Goal: Task Accomplishment & Management: Manage account settings

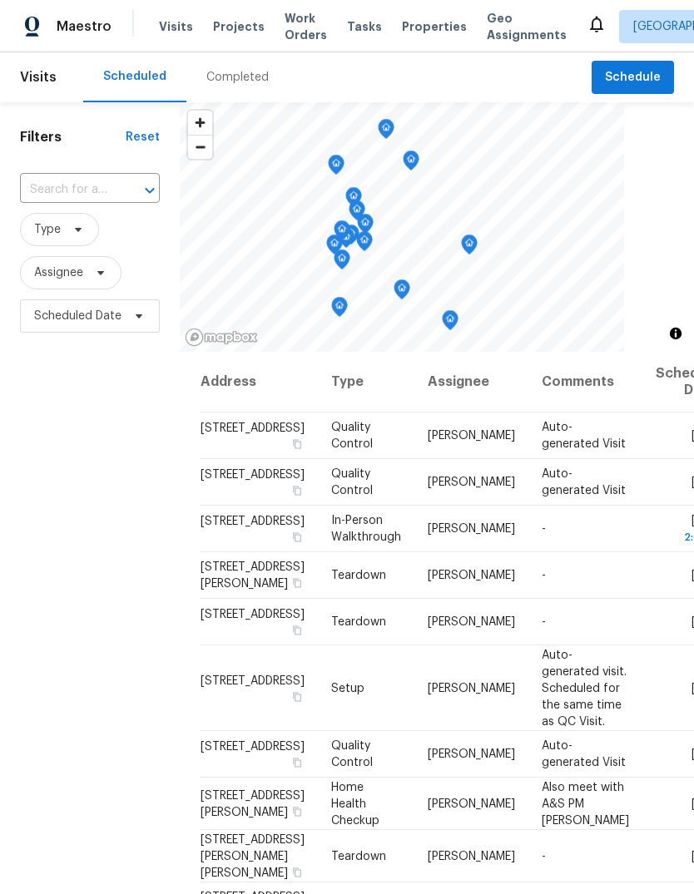
click at [421, 24] on span "Properties" at bounding box center [434, 26] width 65 height 17
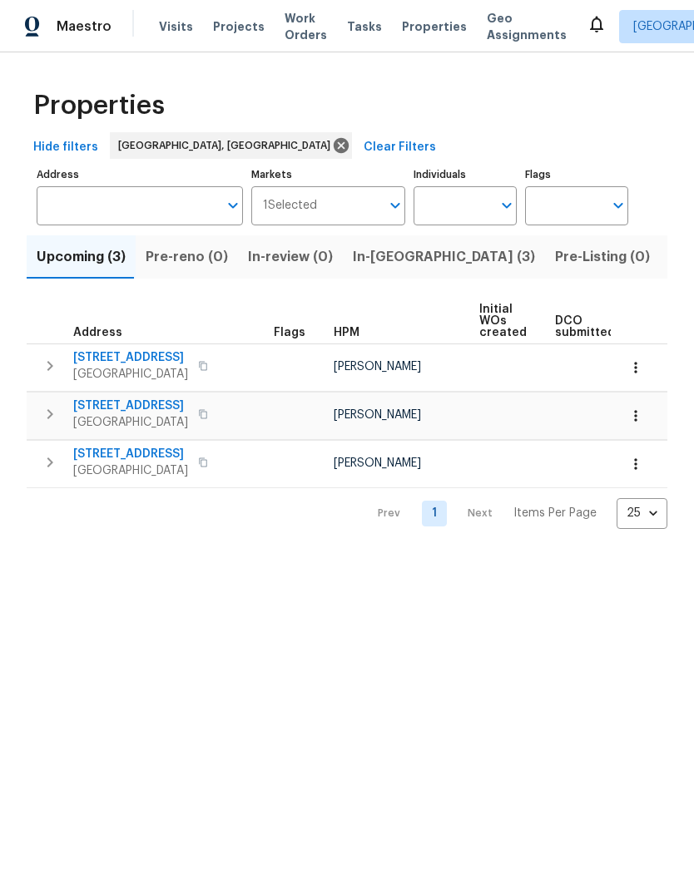
click at [374, 251] on span "In-[GEOGRAPHIC_DATA] (3)" at bounding box center [444, 256] width 182 height 23
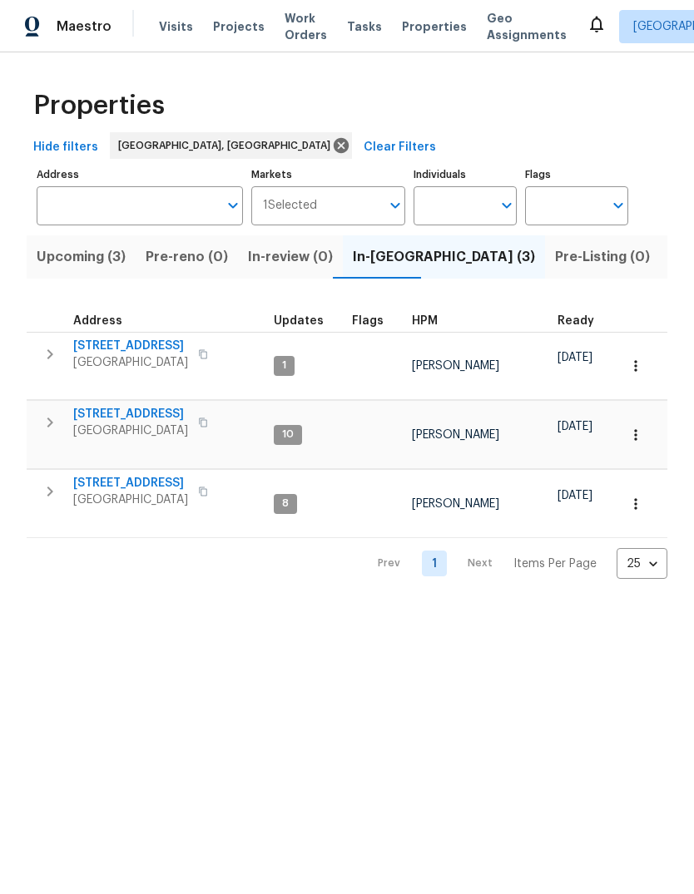
click at [107, 406] on span "[STREET_ADDRESS]" at bounding box center [130, 414] width 115 height 17
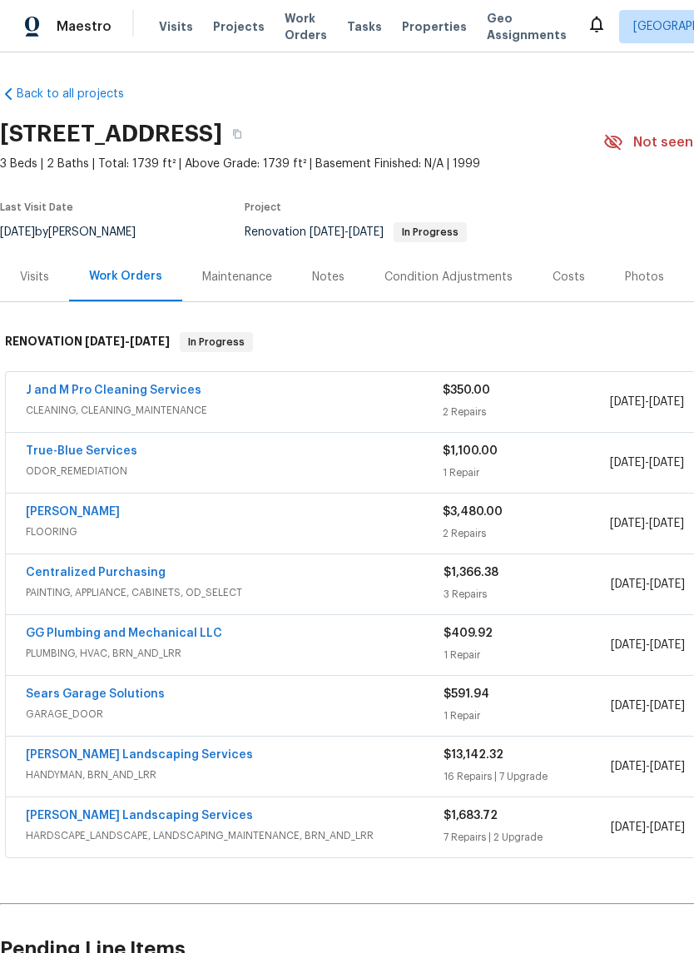
click at [81, 511] on link "Sherwin Williams" at bounding box center [73, 512] width 94 height 12
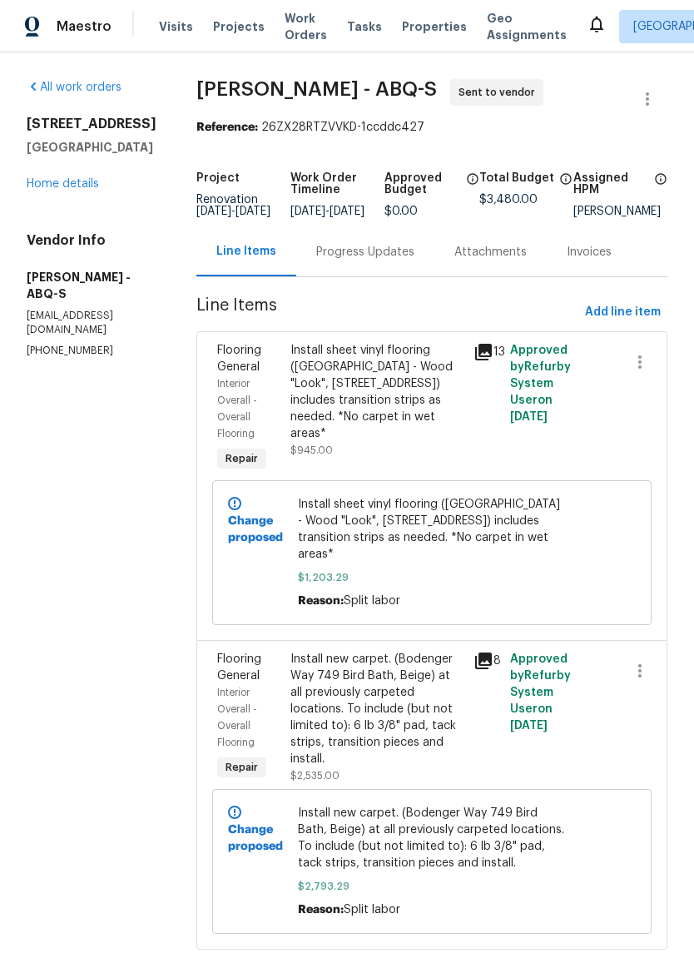
click at [300, 414] on div "Install sheet vinyl flooring (Sugar Valley - Wood "Look", 565 Beacon Hill) incl…" at bounding box center [376, 392] width 173 height 100
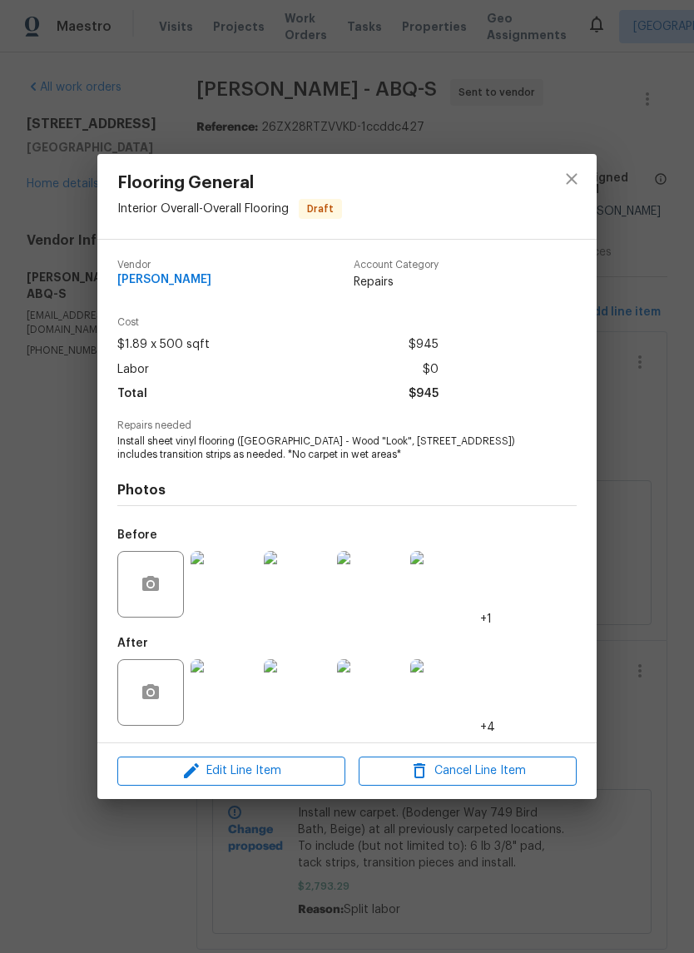
click at [223, 581] on img at bounding box center [224, 584] width 67 height 67
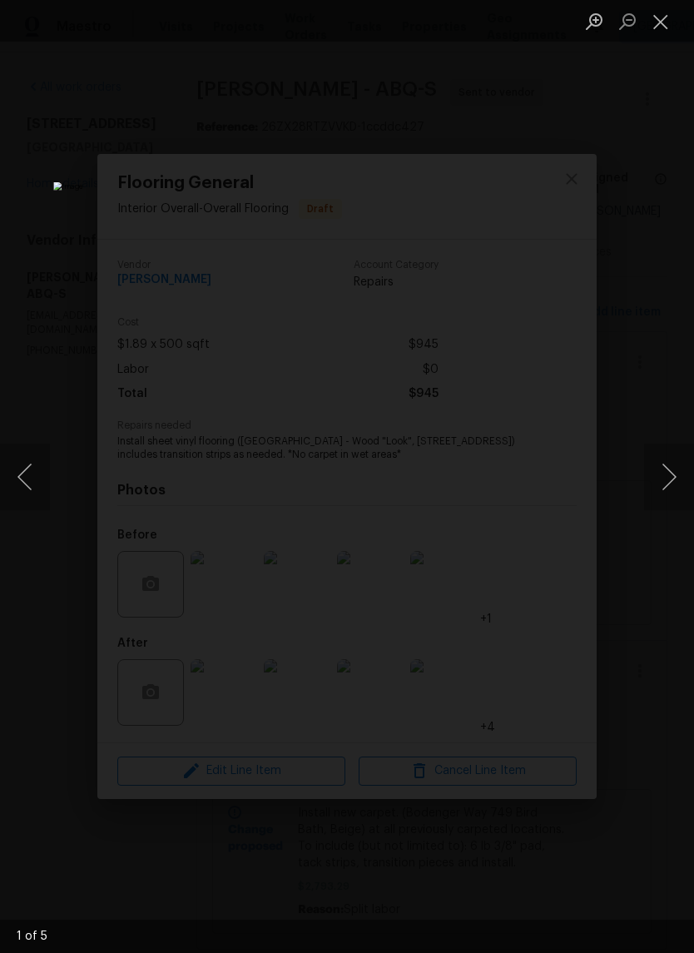
click at [674, 473] on button "Next image" at bounding box center [669, 477] width 50 height 67
click at [661, 21] on button "Close lightbox" at bounding box center [660, 21] width 33 height 29
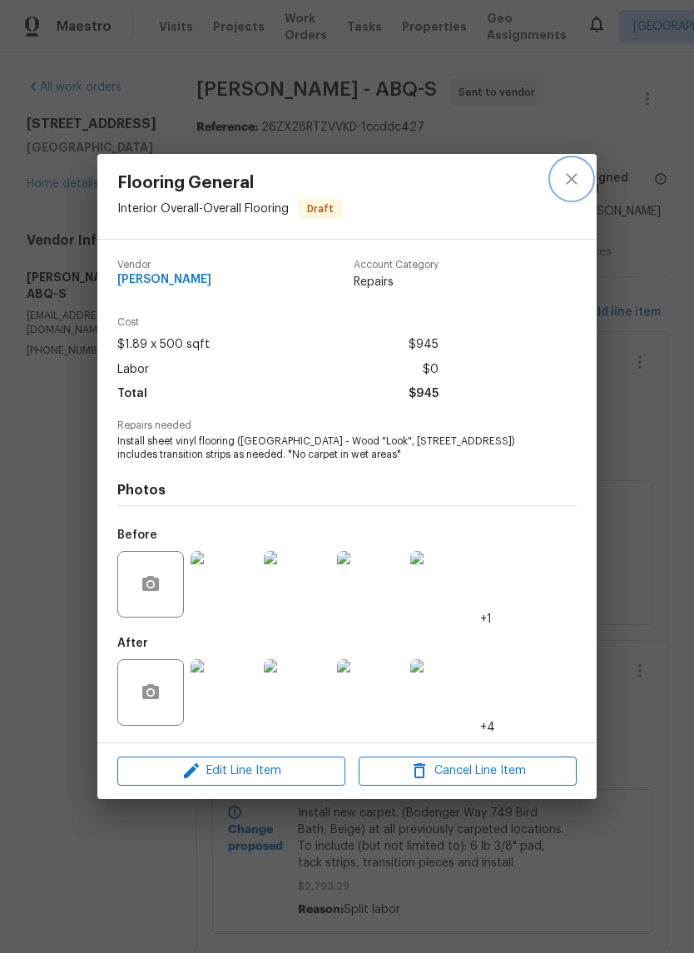
click at [572, 175] on icon "close" at bounding box center [572, 179] width 20 height 20
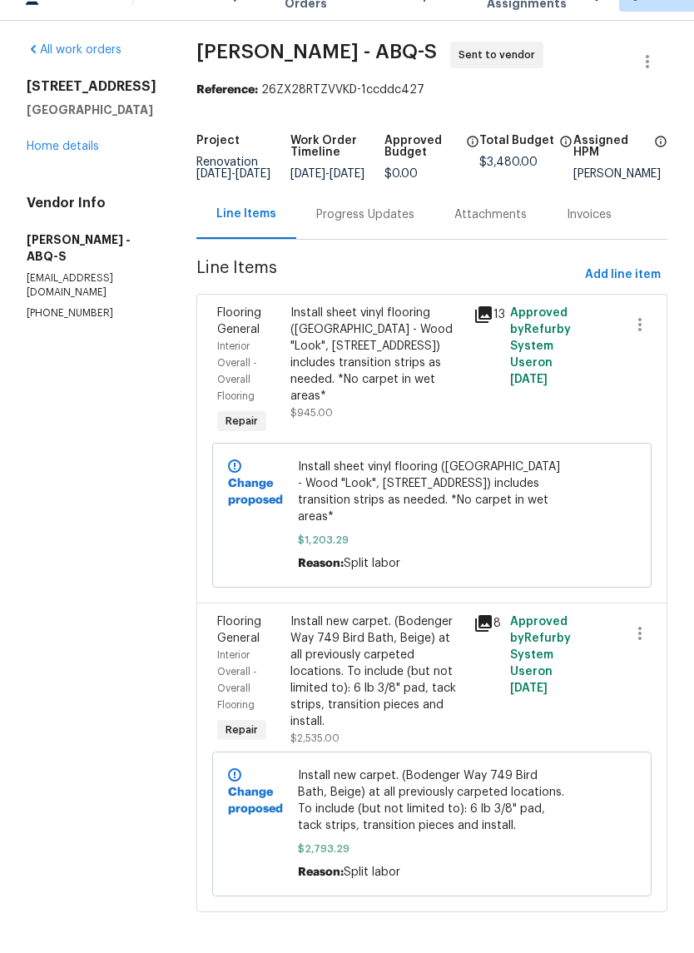
scroll to position [41, 0]
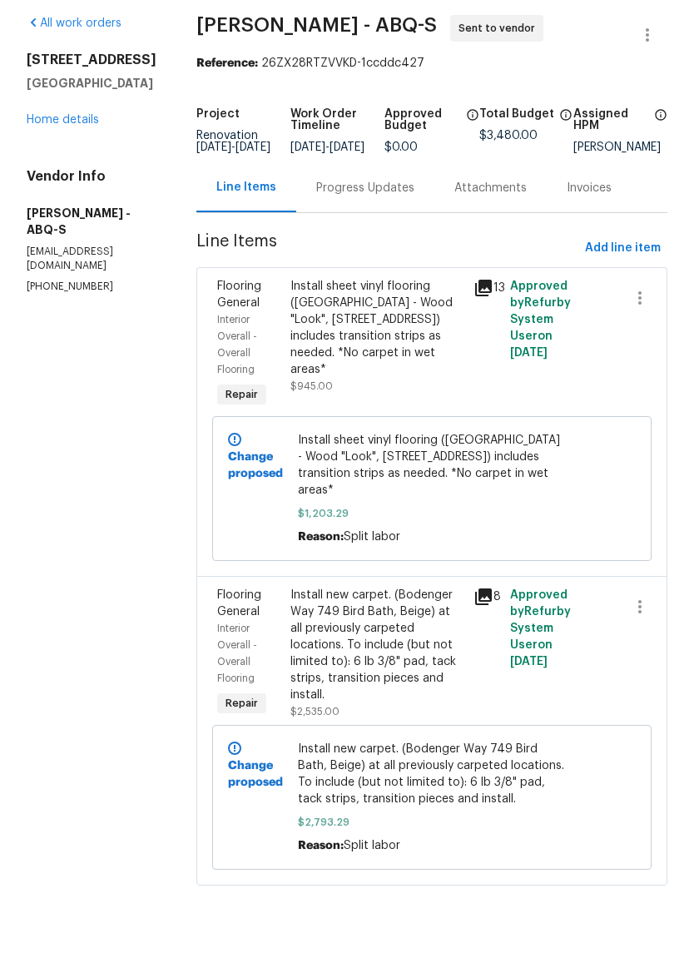
click at [371, 645] on div "Install new carpet. (Bodenger Way 749 Bird Bath, Beige) at all previously carpe…" at bounding box center [376, 703] width 173 height 116
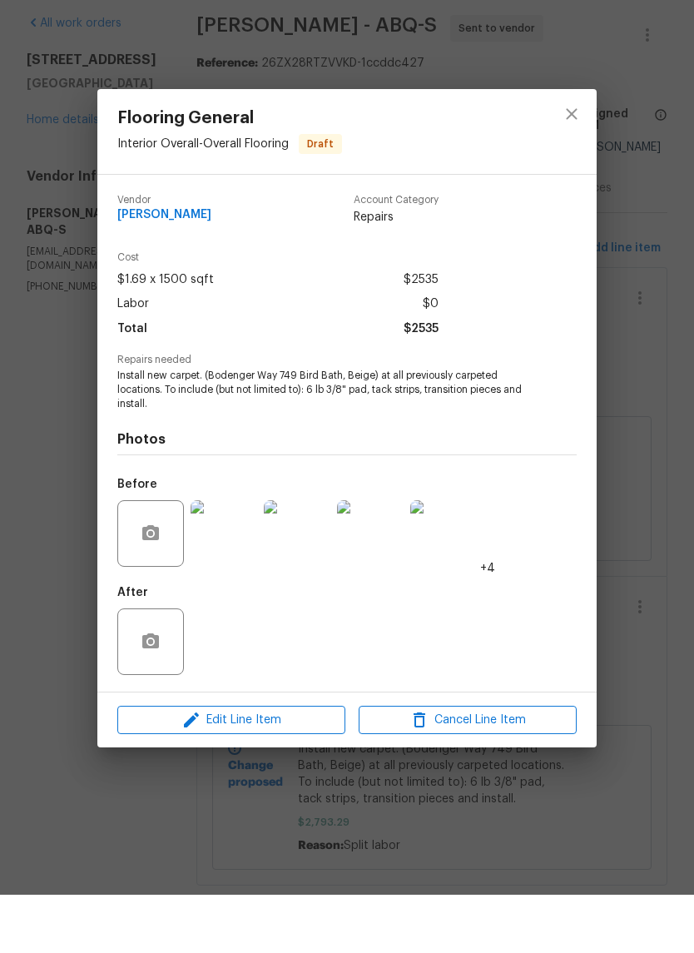
click at [217, 558] on img at bounding box center [224, 591] width 67 height 67
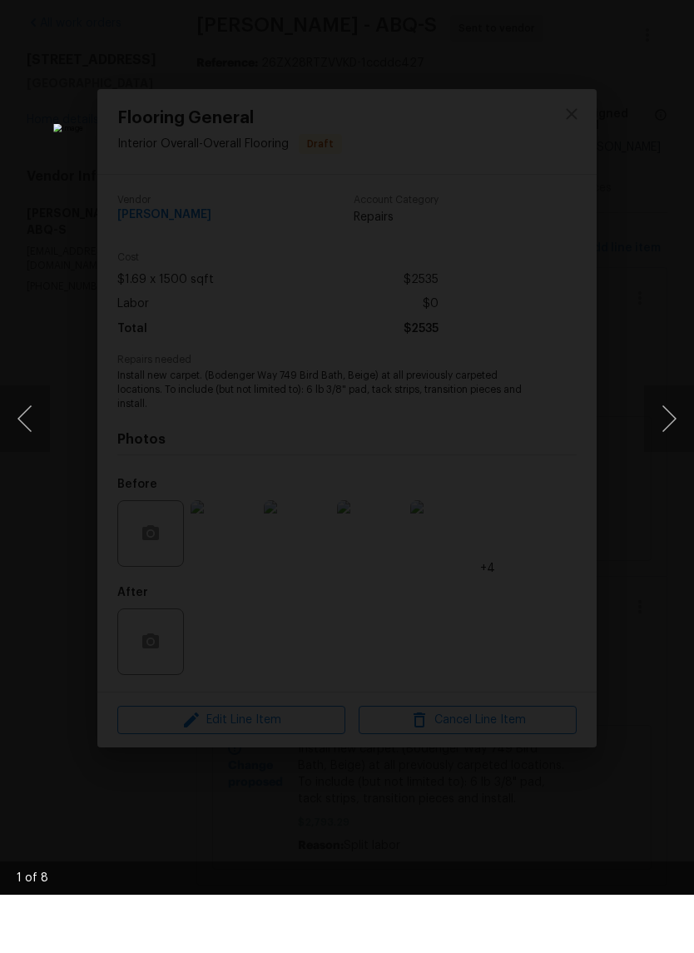
click at [666, 444] on button "Next image" at bounding box center [669, 477] width 50 height 67
click at [670, 444] on button "Next image" at bounding box center [669, 477] width 50 height 67
click at [671, 444] on button "Next image" at bounding box center [669, 477] width 50 height 67
click at [666, 444] on button "Next image" at bounding box center [669, 477] width 50 height 67
click at [664, 444] on button "Next image" at bounding box center [669, 477] width 50 height 67
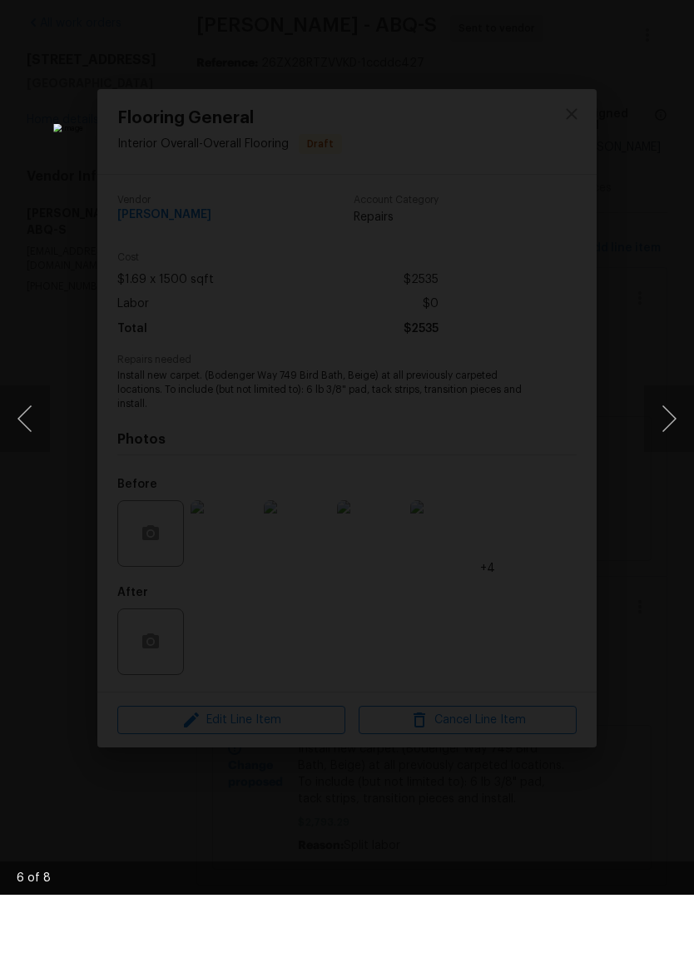
click at [42, 444] on button "Previous image" at bounding box center [25, 477] width 50 height 67
click at [667, 444] on button "Next image" at bounding box center [669, 477] width 50 height 67
click at [664, 444] on button "Next image" at bounding box center [669, 477] width 50 height 67
click at [478, 254] on img "Lightbox" at bounding box center [267, 476] width 429 height 589
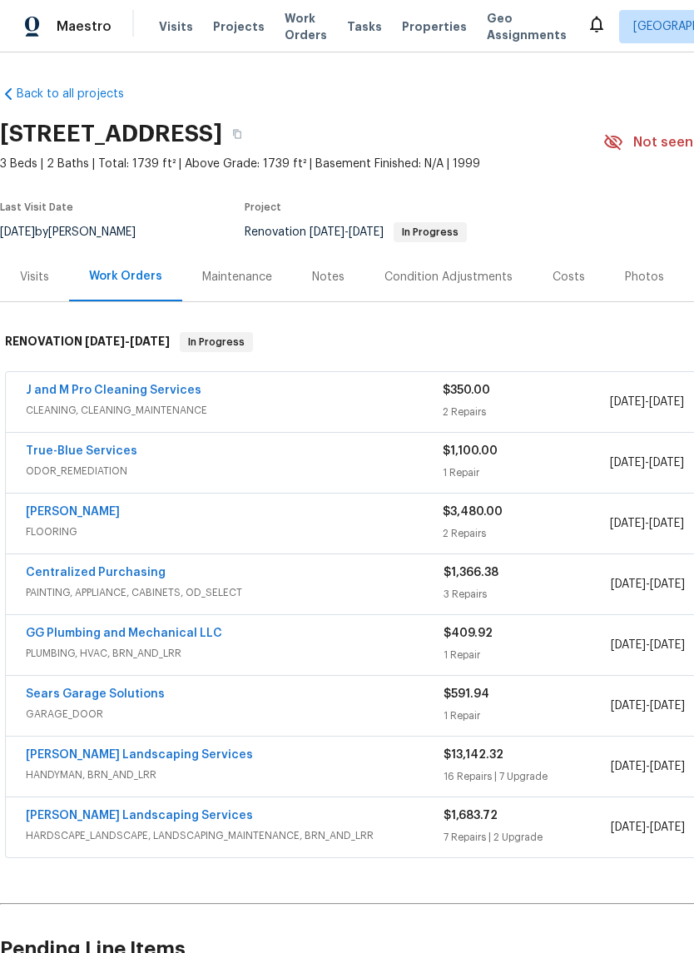
click at [92, 507] on link "[PERSON_NAME]" at bounding box center [73, 512] width 94 height 12
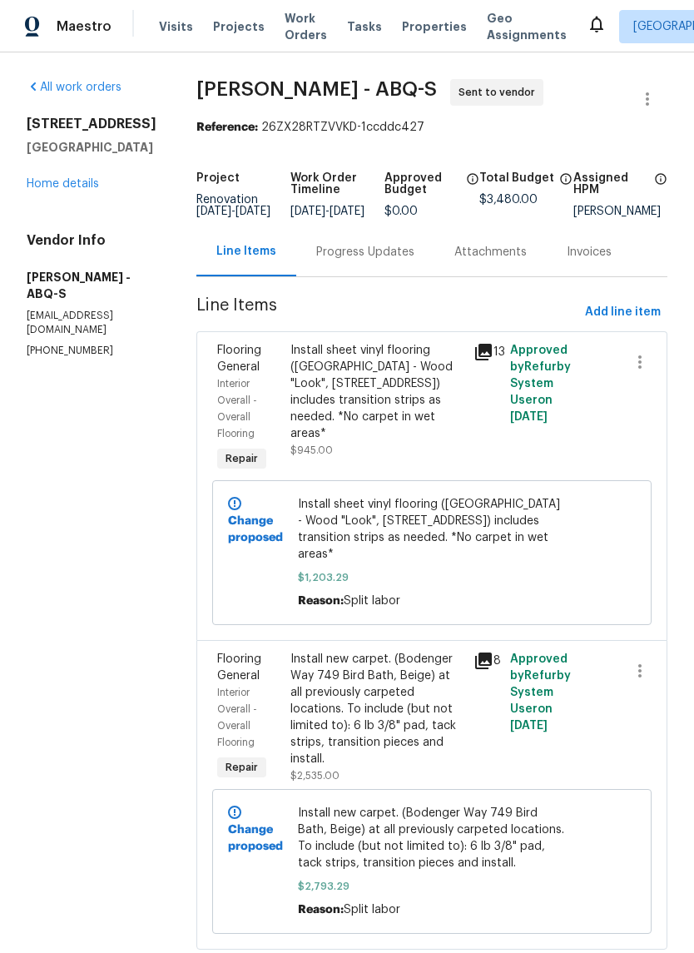
click at [363, 260] on div "Progress Updates" at bounding box center [365, 252] width 98 height 17
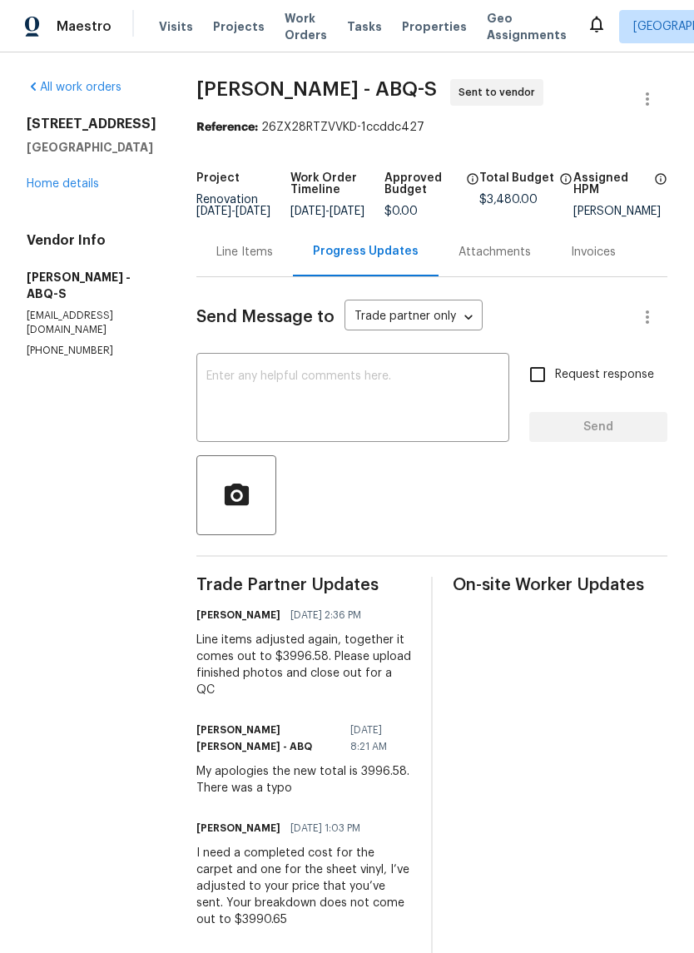
click at [242, 383] on textarea at bounding box center [352, 399] width 293 height 58
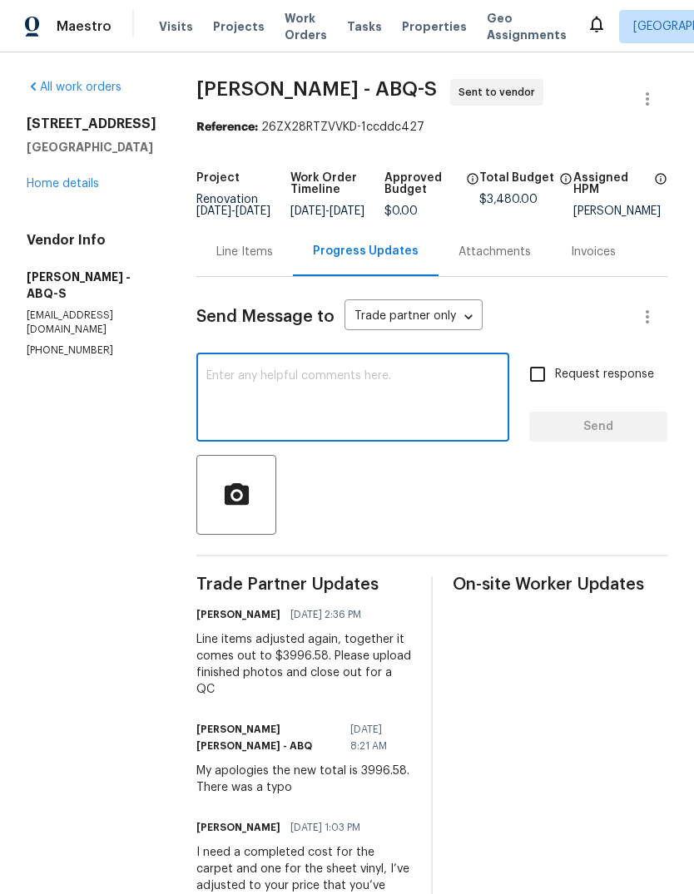
click at [226, 260] on div "Line Items" at bounding box center [244, 252] width 57 height 17
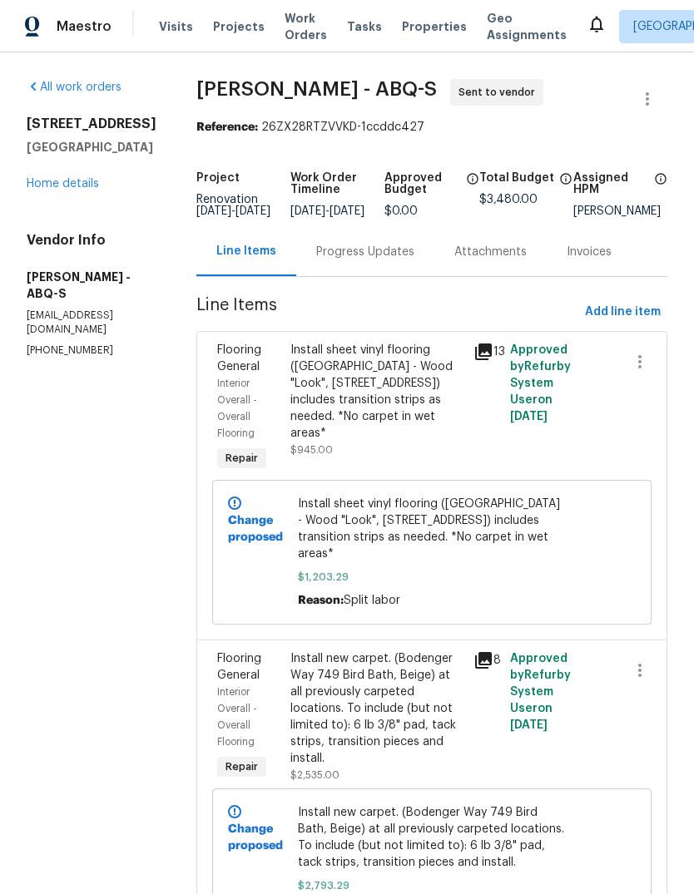
click at [322, 406] on div "Install sheet vinyl flooring ([GEOGRAPHIC_DATA] - Wood "Look", [STREET_ADDRESS]…" at bounding box center [376, 392] width 173 height 100
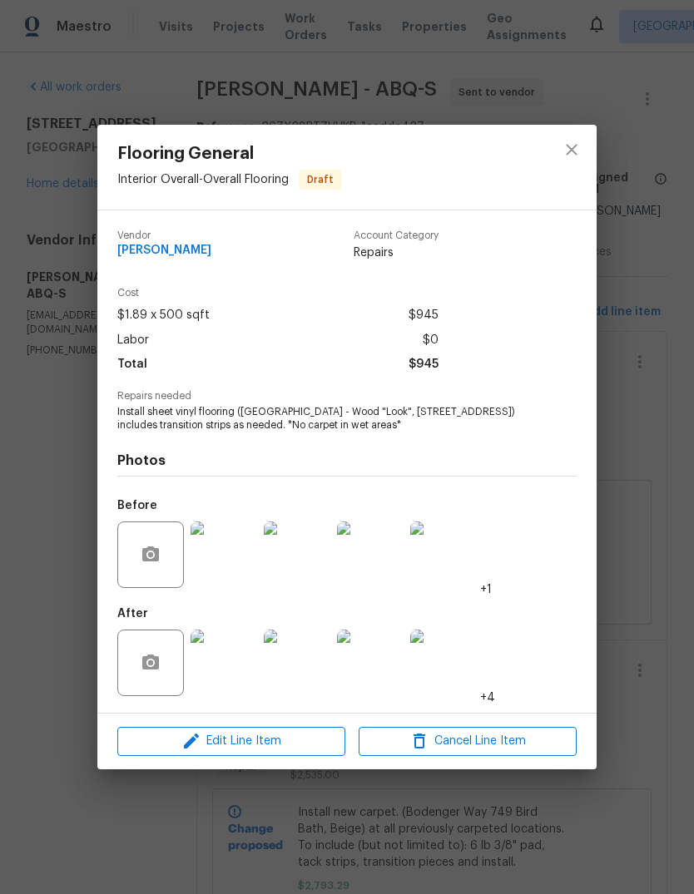
click at [224, 553] on img at bounding box center [224, 555] width 67 height 67
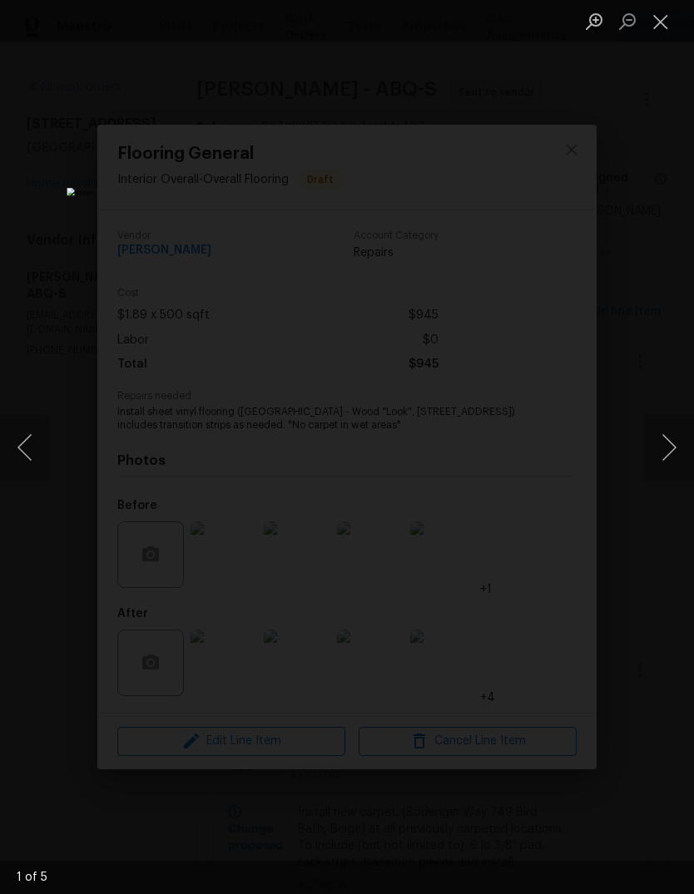
click at [665, 451] on button "Next image" at bounding box center [669, 447] width 50 height 67
click at [670, 453] on button "Next image" at bounding box center [669, 447] width 50 height 67
click at [662, 458] on button "Next image" at bounding box center [669, 447] width 50 height 67
click at [662, 448] on button "Next image" at bounding box center [669, 447] width 50 height 67
click at [663, 450] on button "Next image" at bounding box center [669, 447] width 50 height 67
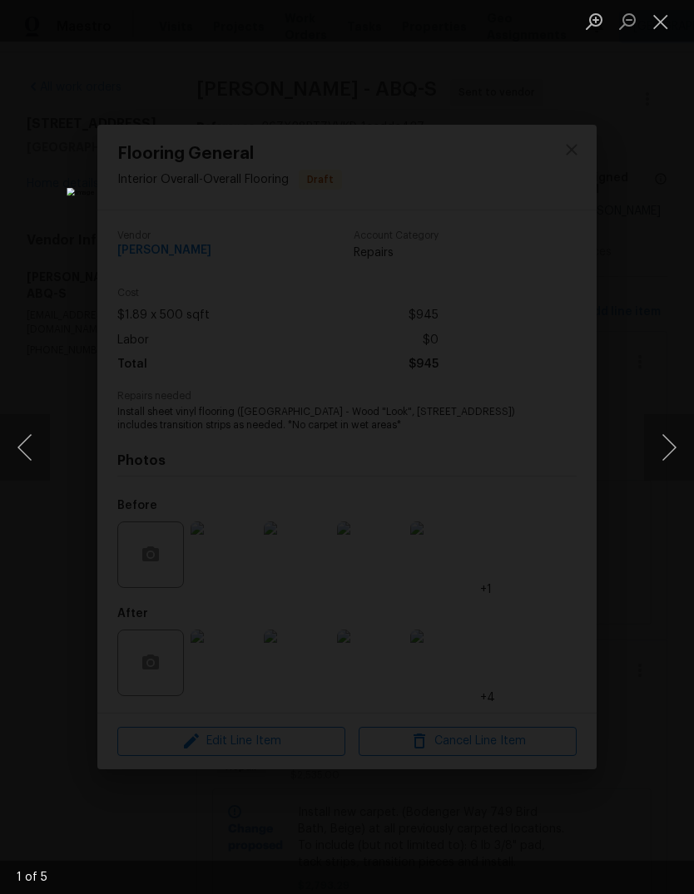
click at [660, 20] on button "Close lightbox" at bounding box center [660, 21] width 33 height 29
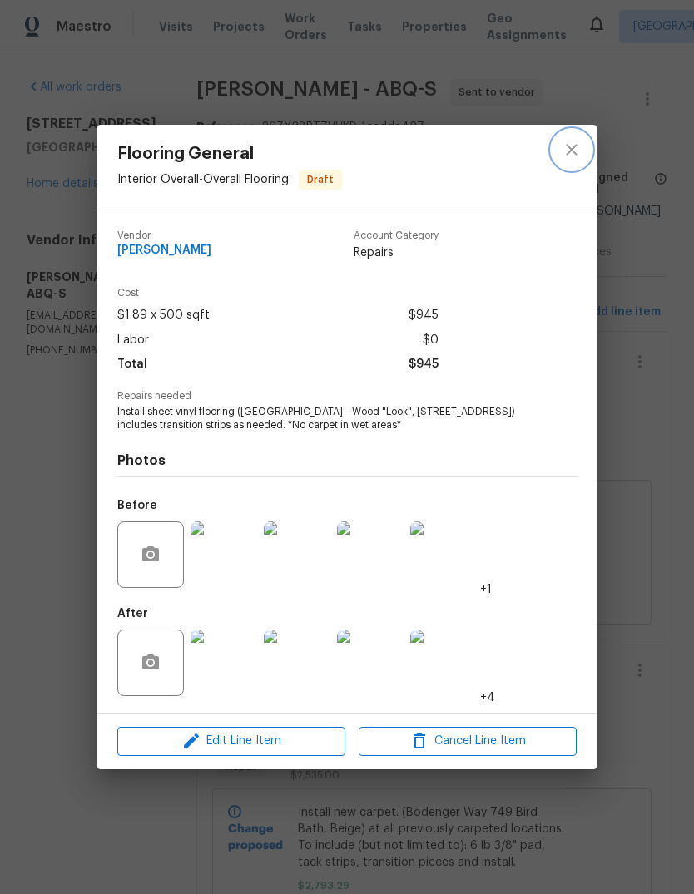
click at [574, 148] on icon "close" at bounding box center [572, 150] width 20 height 20
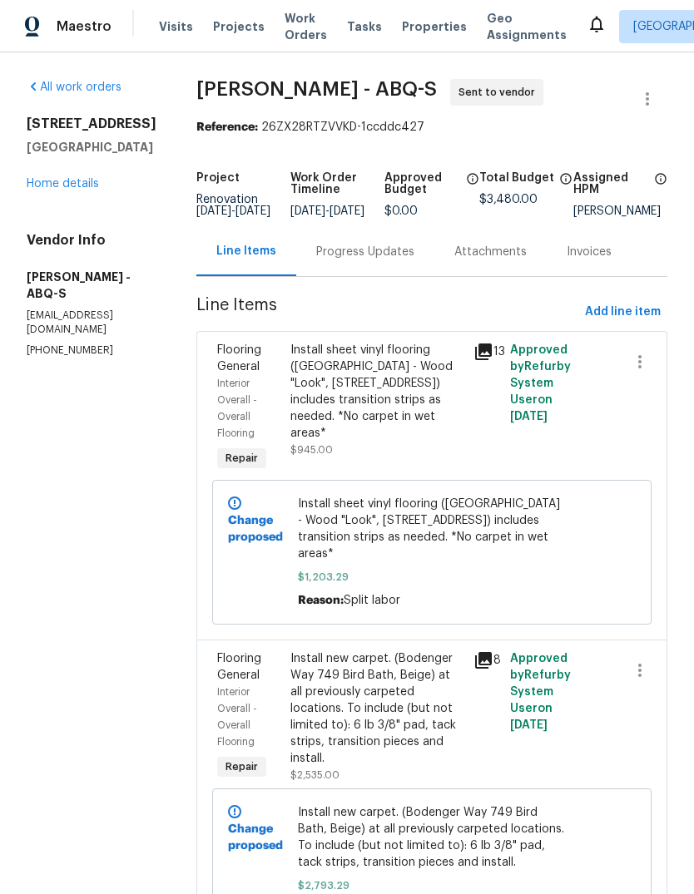
click at [346, 260] on div "Progress Updates" at bounding box center [365, 252] width 98 height 17
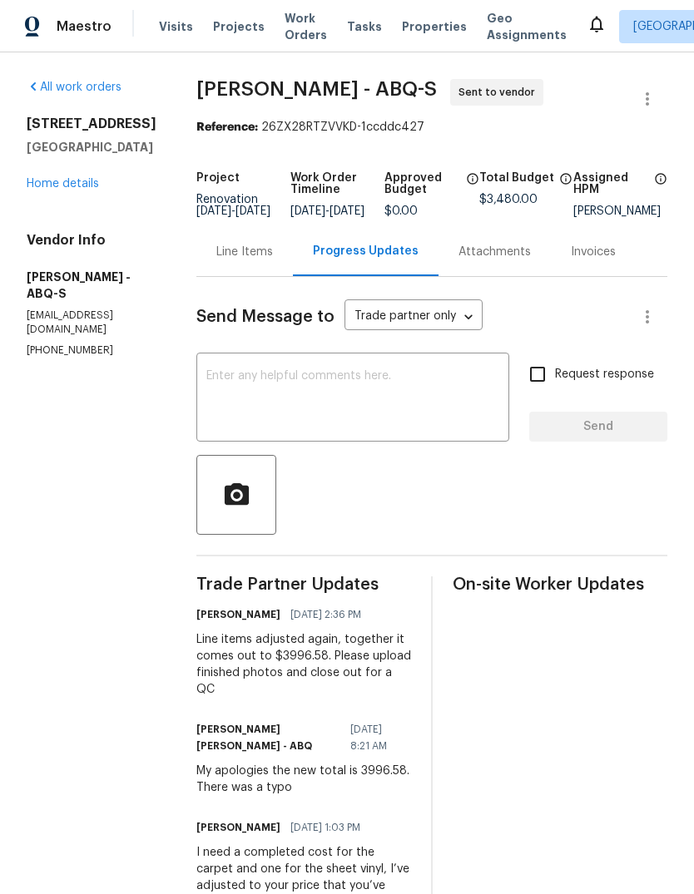
click at [218, 389] on textarea at bounding box center [352, 399] width 293 height 58
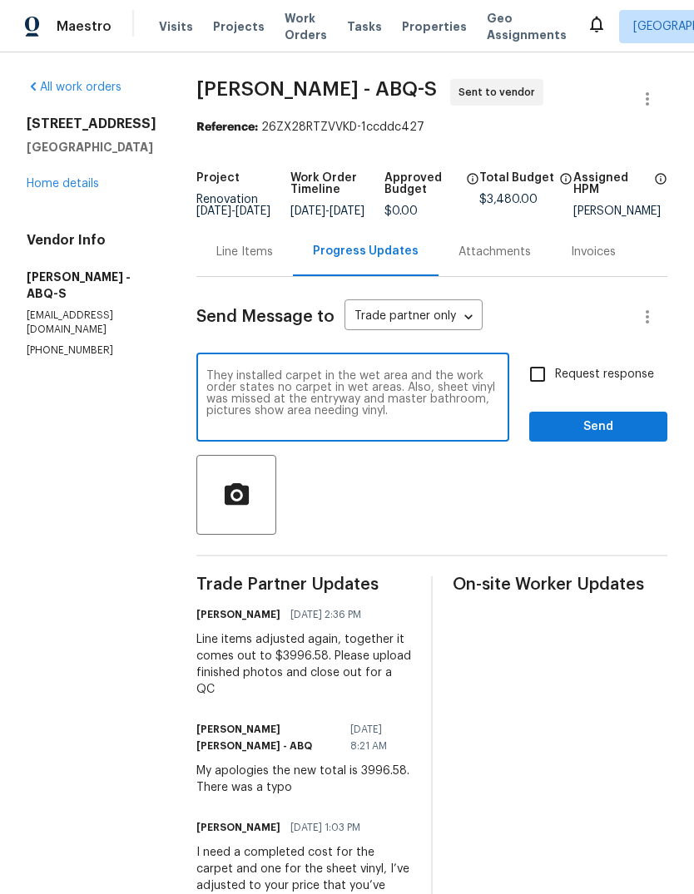
type textarea "They installed carpet in the wet area and the work order states no carpet in we…"
click at [542, 387] on input "Request response" at bounding box center [537, 374] width 35 height 35
checkbox input "true"
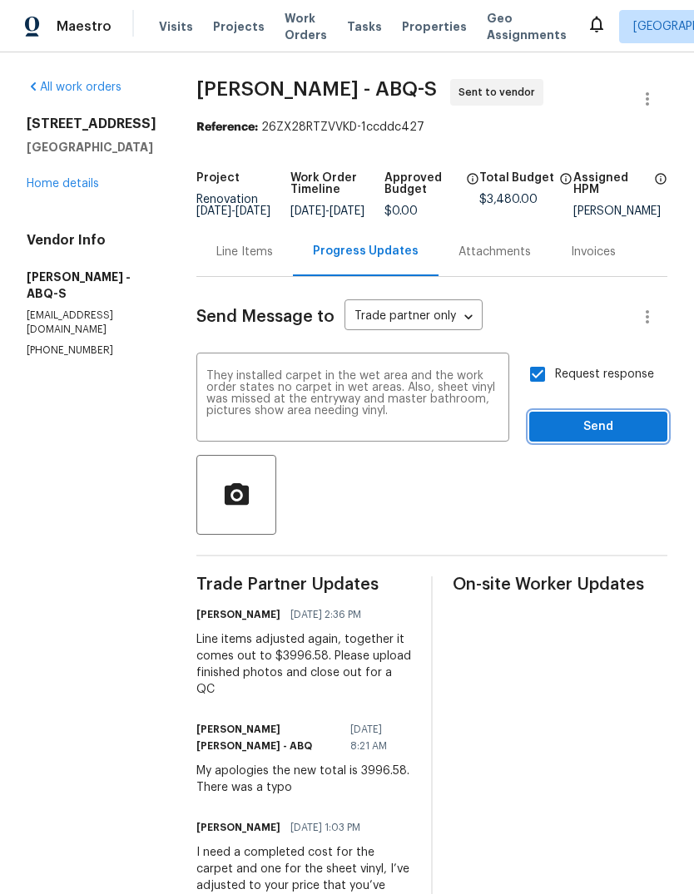
click at [602, 433] on span "Send" at bounding box center [598, 427] width 111 height 21
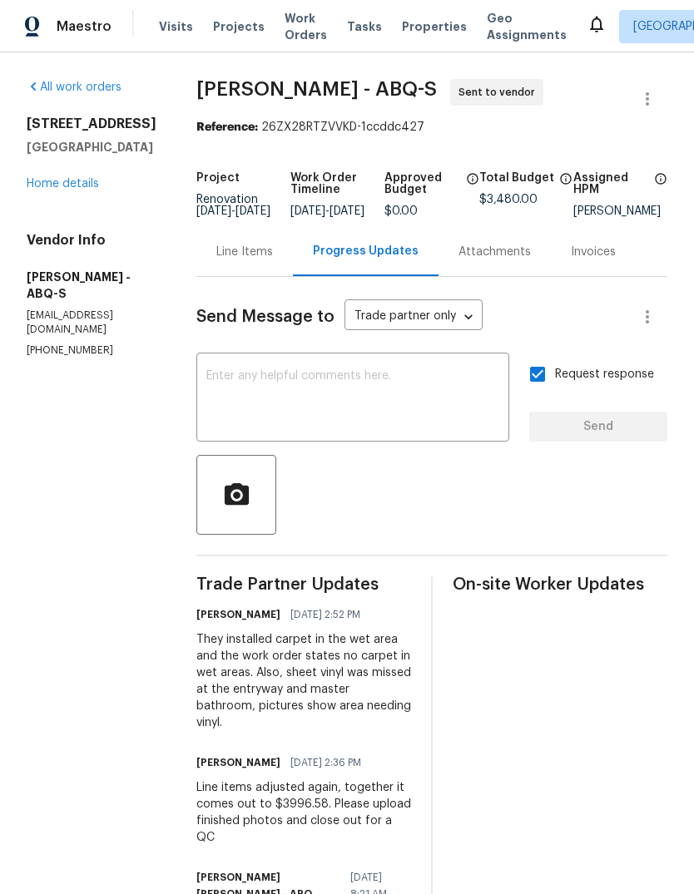
click at [216, 260] on div "Line Items" at bounding box center [244, 252] width 57 height 17
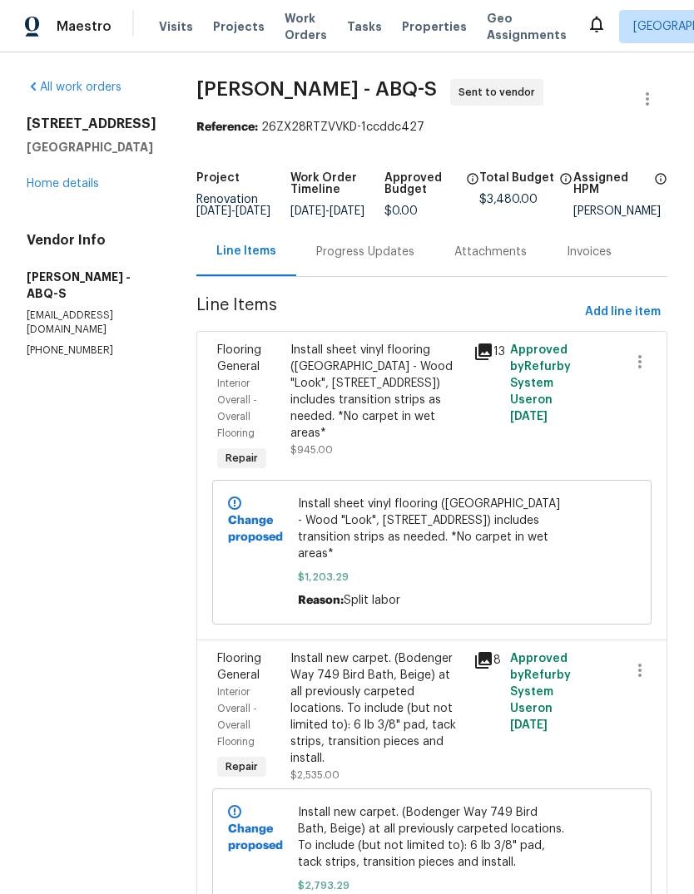
click at [349, 256] on div "Progress Updates" at bounding box center [365, 252] width 98 height 17
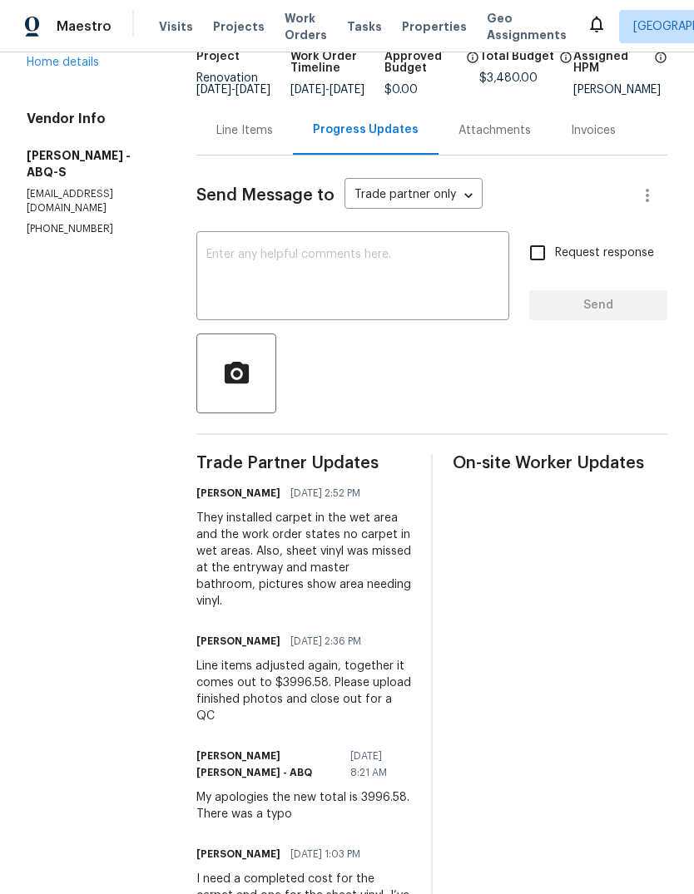
scroll to position [135, 0]
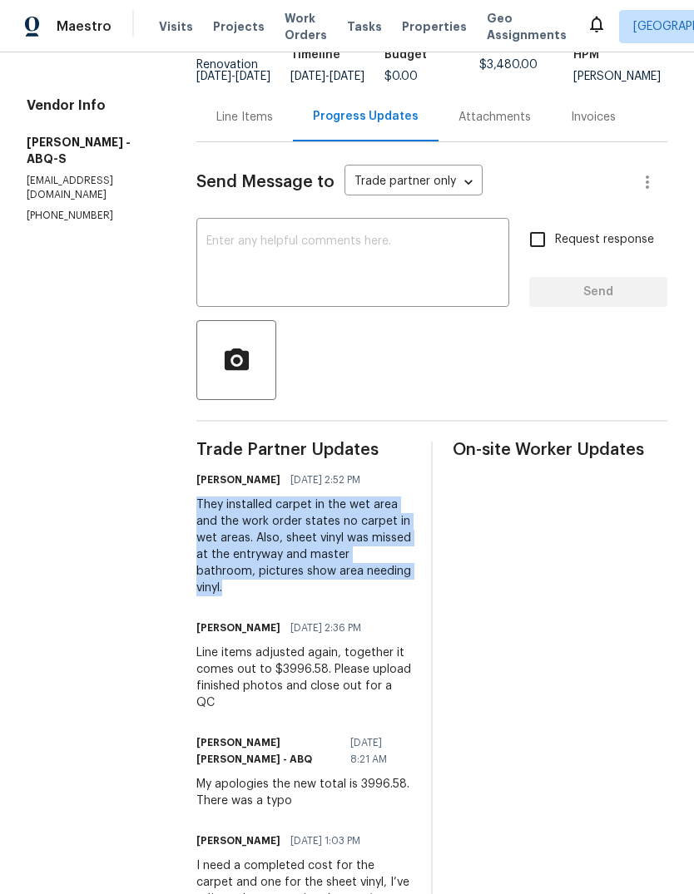
copy div "They installed carpet in the wet area and the work order states no carpet in we…"
click at [52, 55] on link "Home details" at bounding box center [63, 49] width 72 height 12
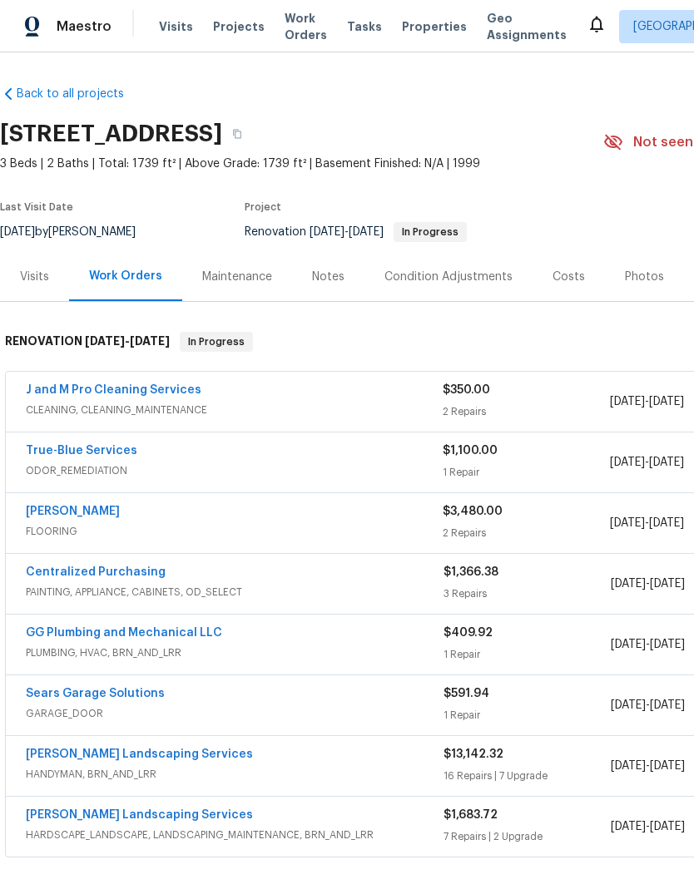
click at [310, 264] on div "Notes" at bounding box center [328, 276] width 72 height 49
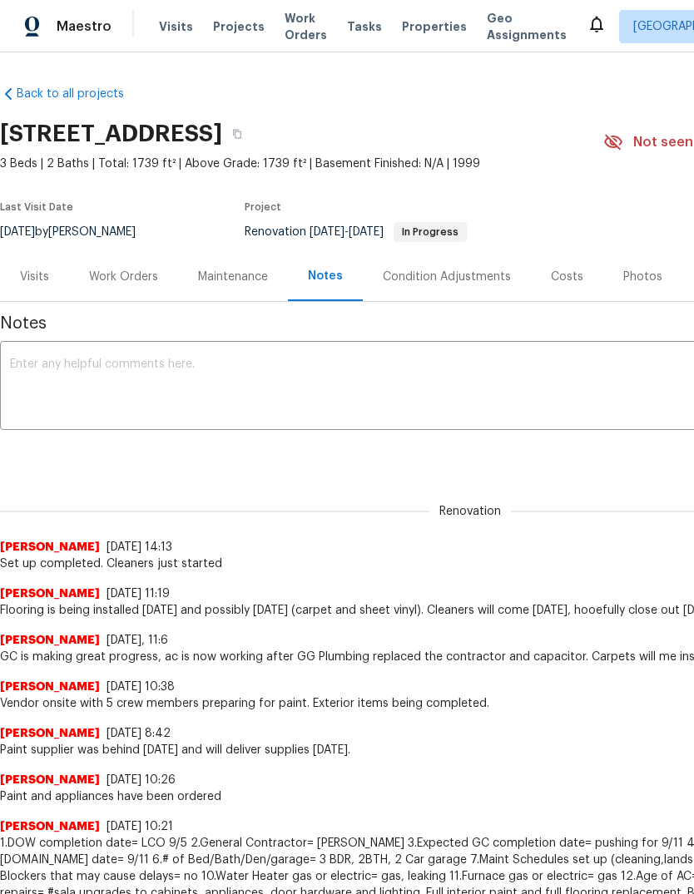
click at [41, 361] on textarea at bounding box center [470, 388] width 920 height 58
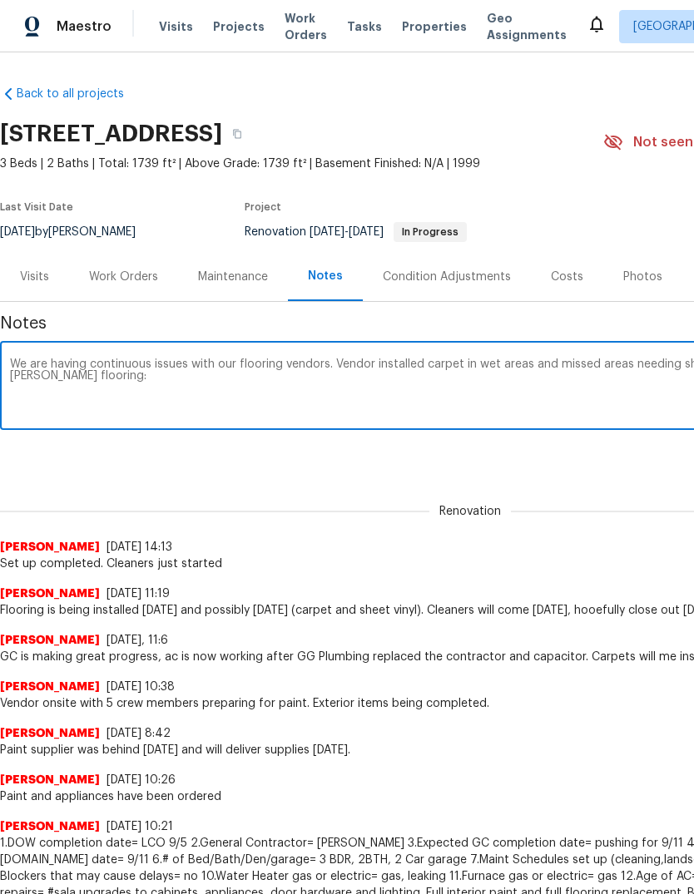
paste textarea "They installed carpet in the wet area and the work order states no carpet in we…"
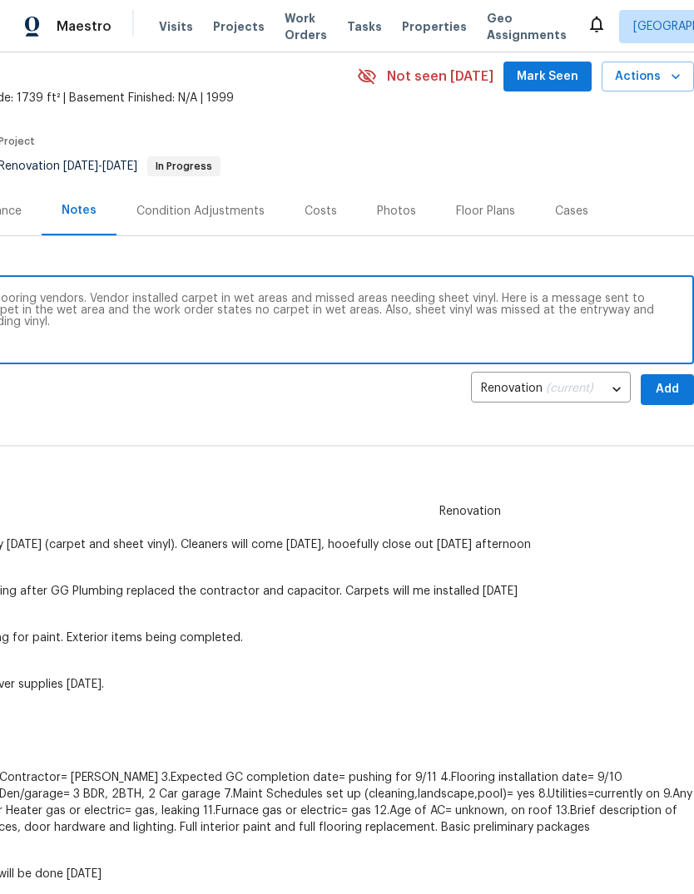
scroll to position [72, 246]
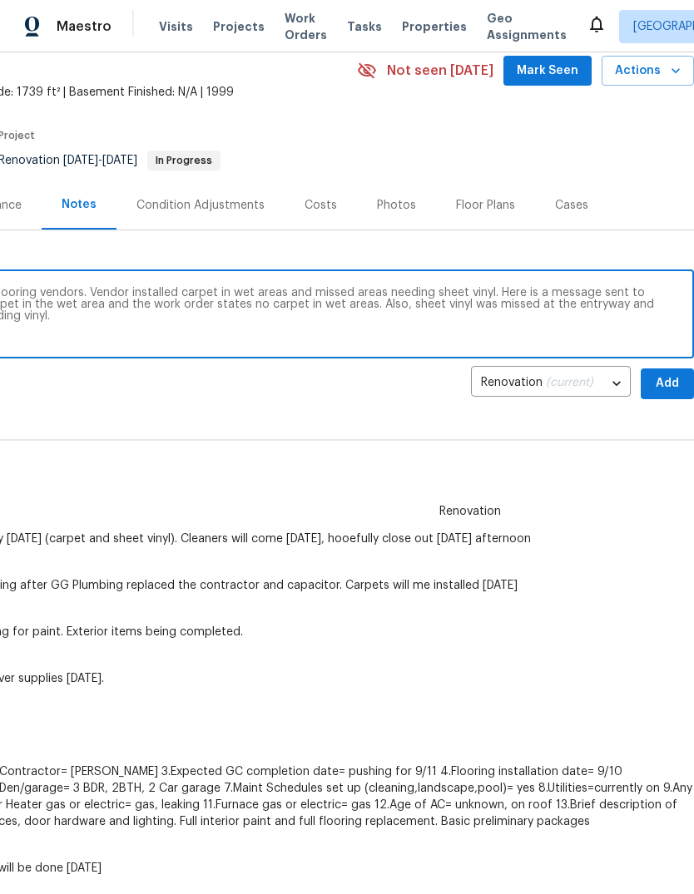
type textarea "We are having continuous issues with our flooring vendors. Vendor installed car…"
click at [660, 379] on span "Add" at bounding box center [667, 384] width 27 height 21
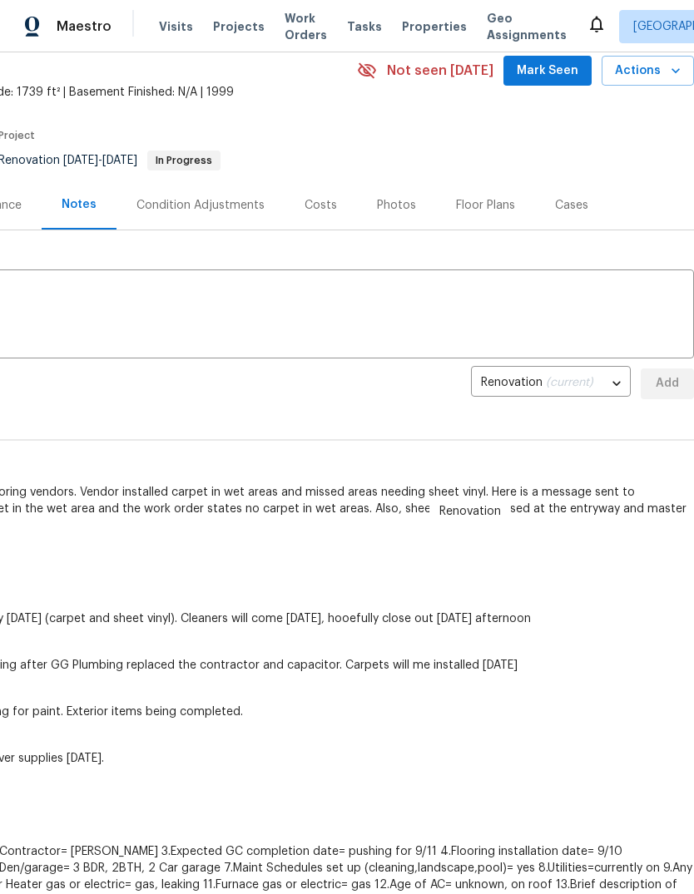
click at [558, 72] on span "Mark Seen" at bounding box center [548, 71] width 62 height 21
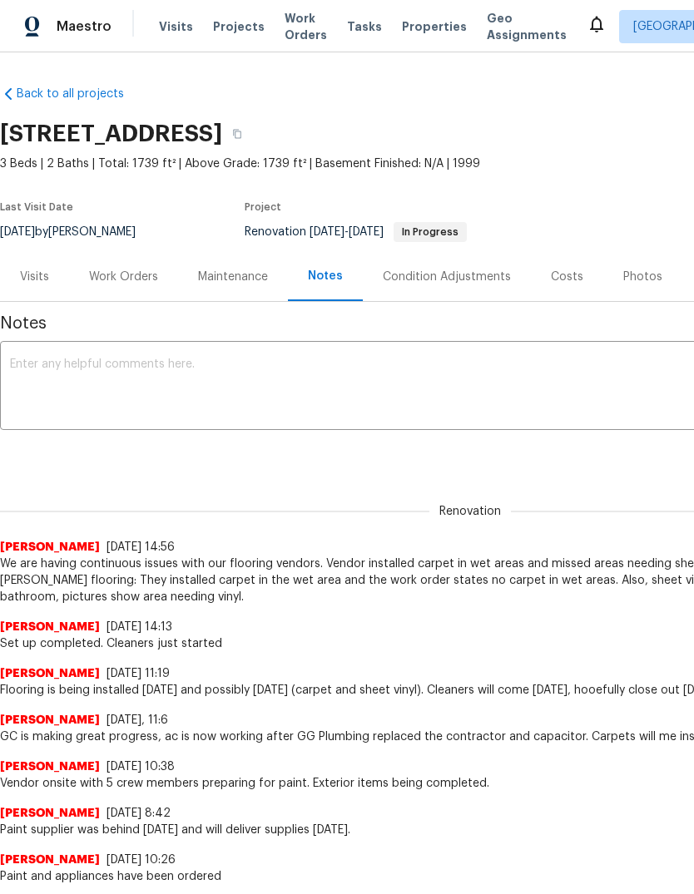
scroll to position [0, 0]
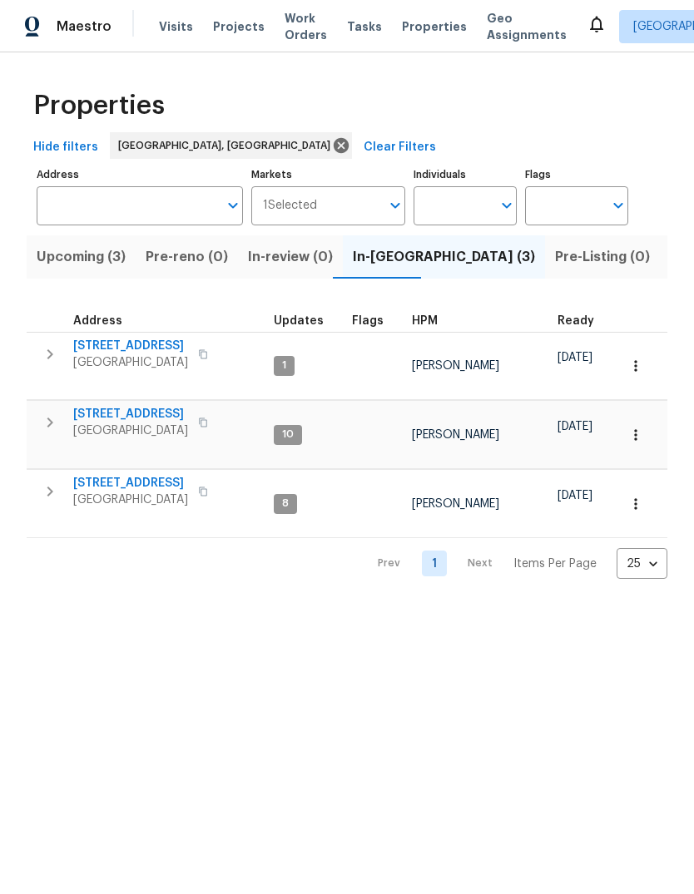
click at [413, 26] on span "Properties" at bounding box center [434, 26] width 65 height 17
click at [670, 259] on span "Listed (24)" at bounding box center [706, 256] width 72 height 23
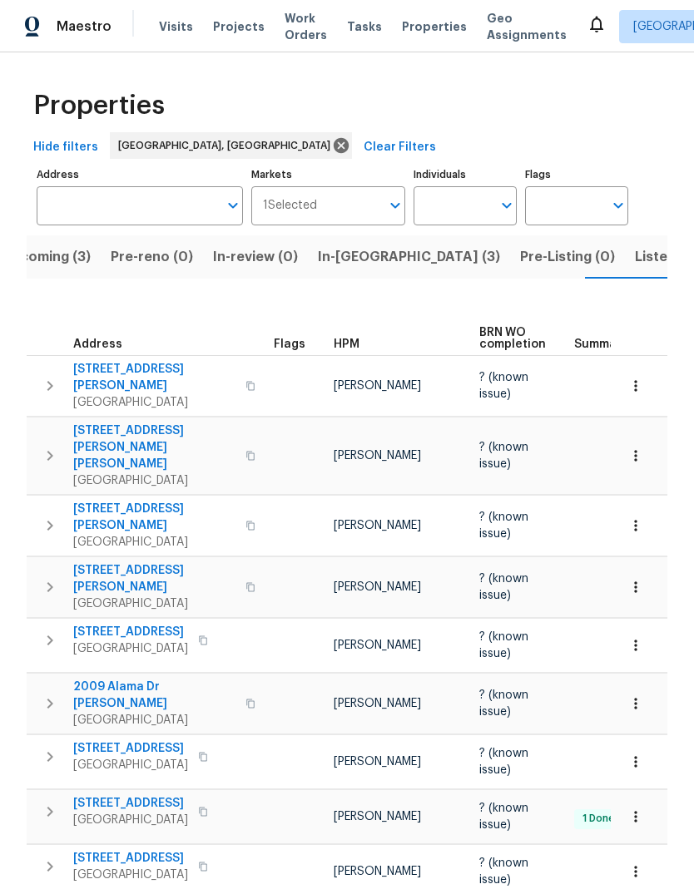
scroll to position [23, 0]
click at [635, 245] on span "Listed (24)" at bounding box center [671, 256] width 72 height 23
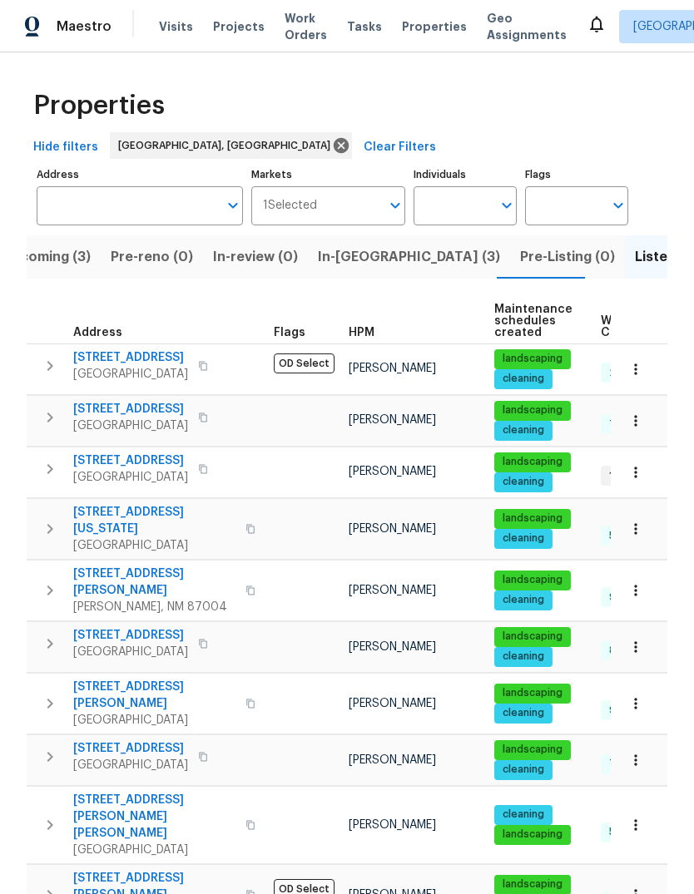
click at [51, 358] on icon "button" at bounding box center [50, 366] width 20 height 20
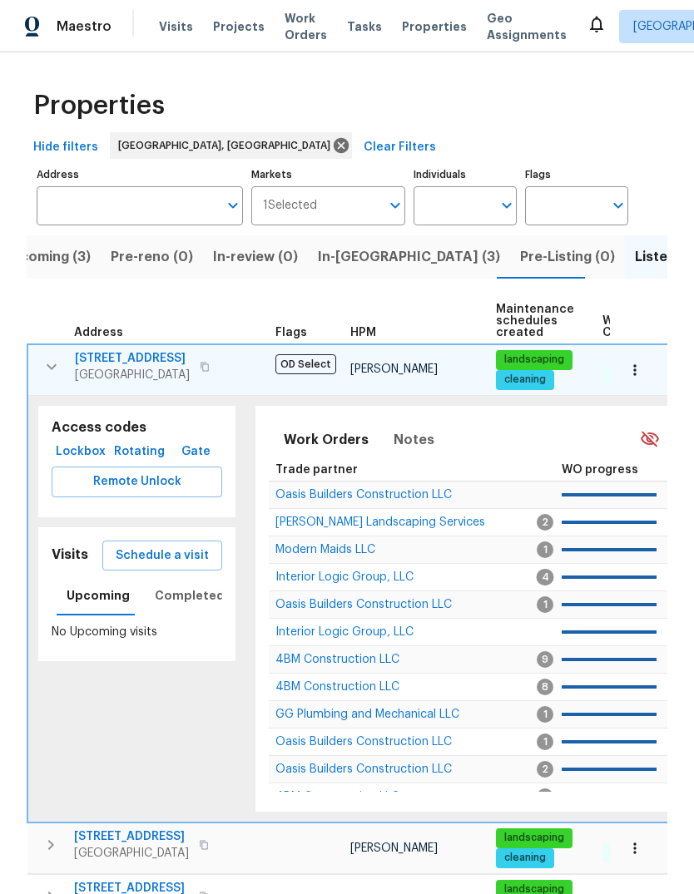
click at [172, 558] on span "Schedule a visit" at bounding box center [162, 556] width 93 height 21
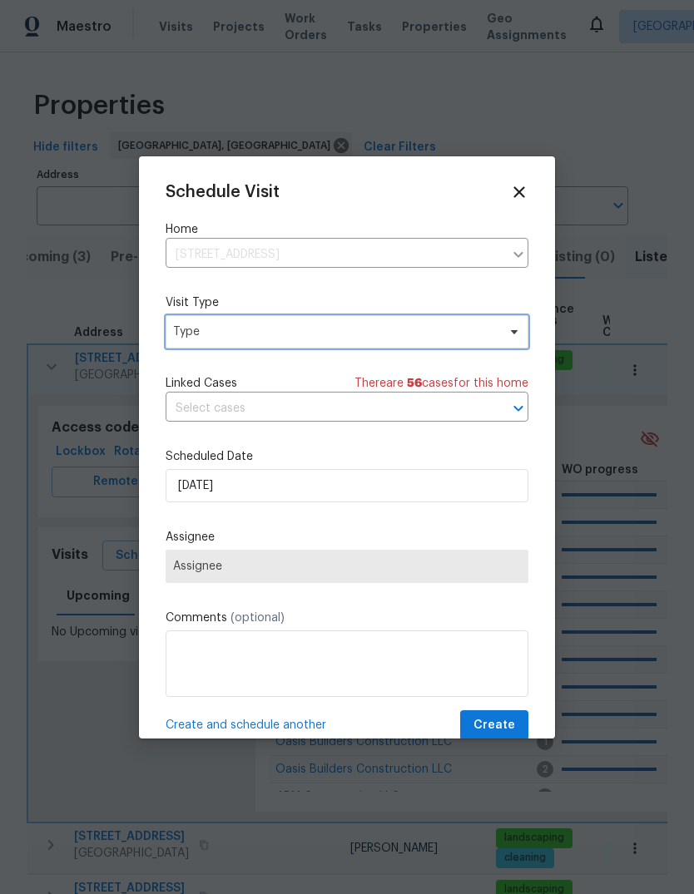
click at [237, 330] on span "Type" at bounding box center [335, 332] width 324 height 17
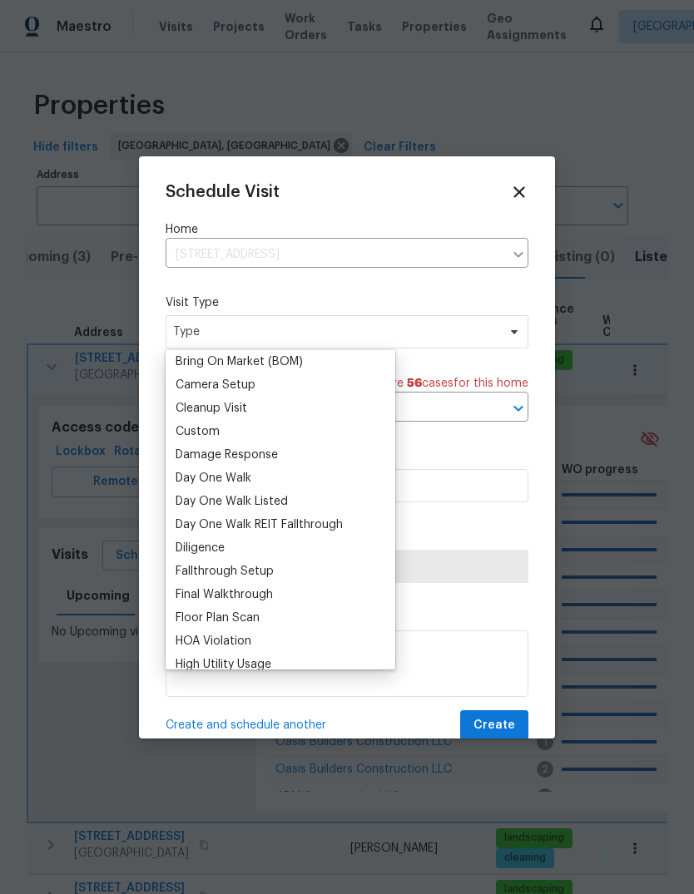
scroll to position [192, 0]
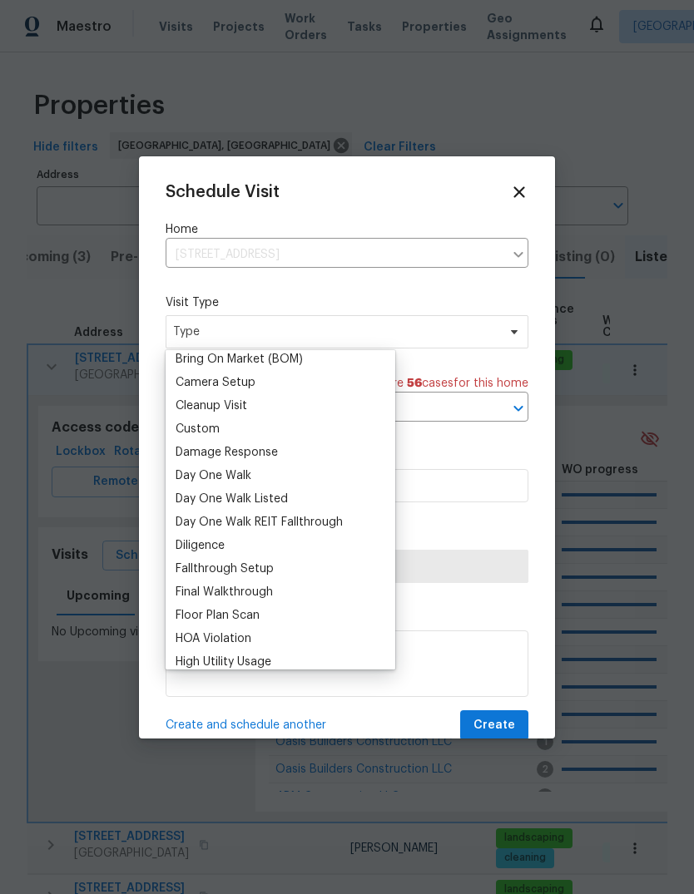
click at [206, 427] on div "Custom" at bounding box center [198, 429] width 44 height 17
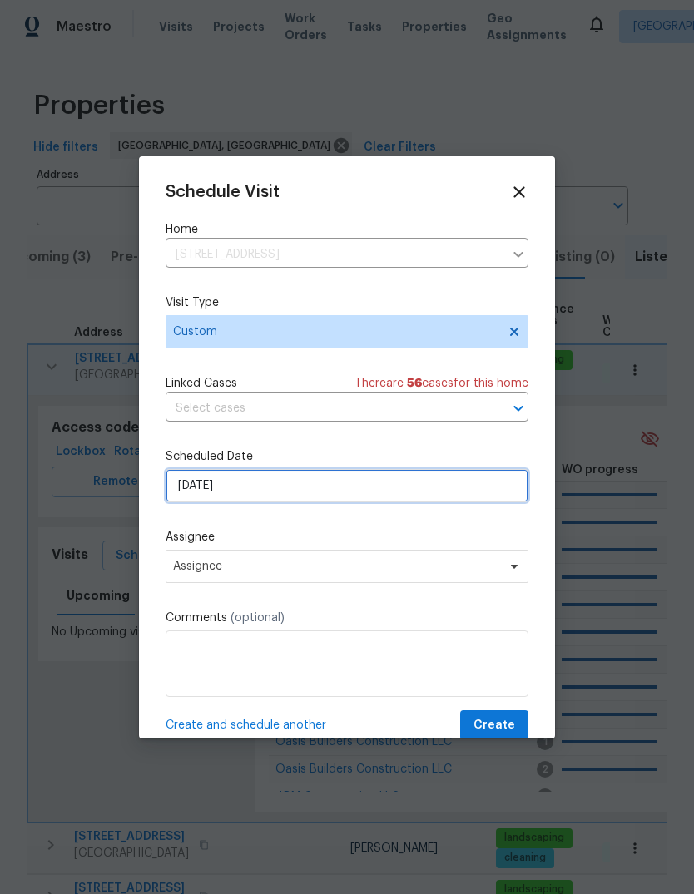
click at [215, 488] on input "9/17/2025" at bounding box center [347, 485] width 363 height 33
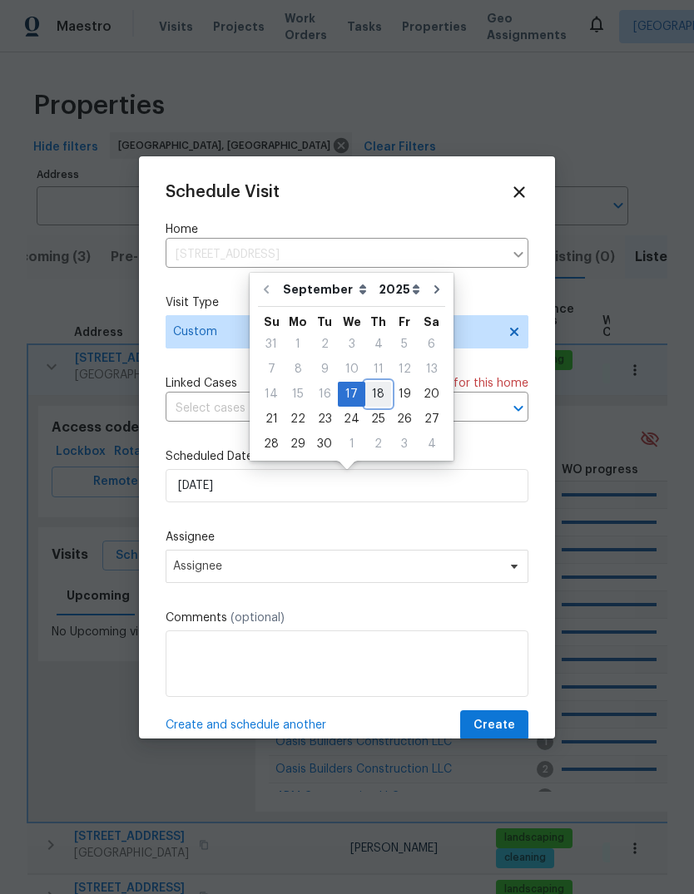
click at [378, 384] on div "18" at bounding box center [378, 394] width 26 height 23
type input "9/18/2025"
click at [377, 384] on span "There are 56 case s for this home" at bounding box center [441, 383] width 174 height 17
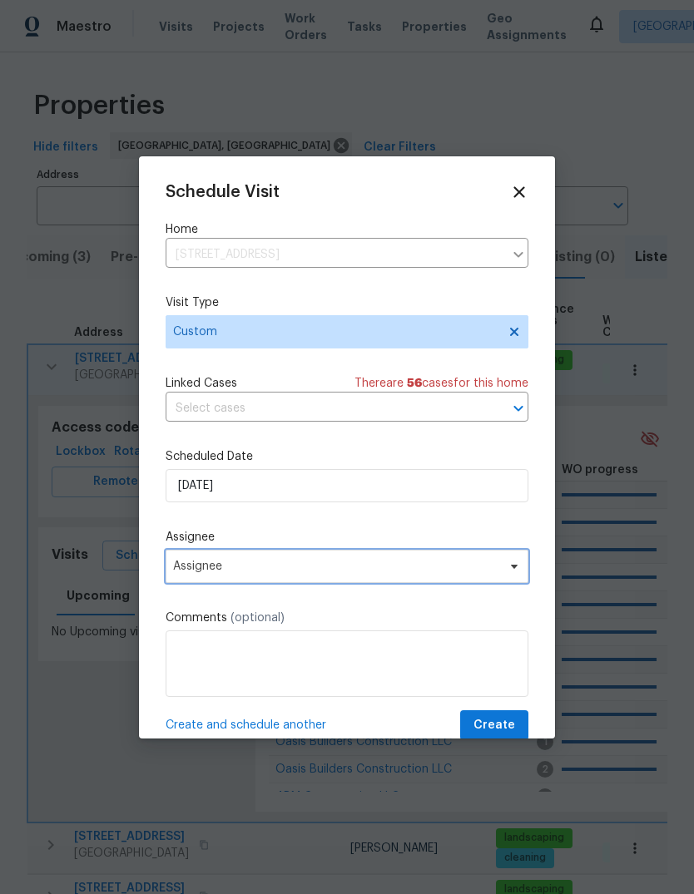
click at [236, 567] on span "Assignee" at bounding box center [336, 566] width 326 height 13
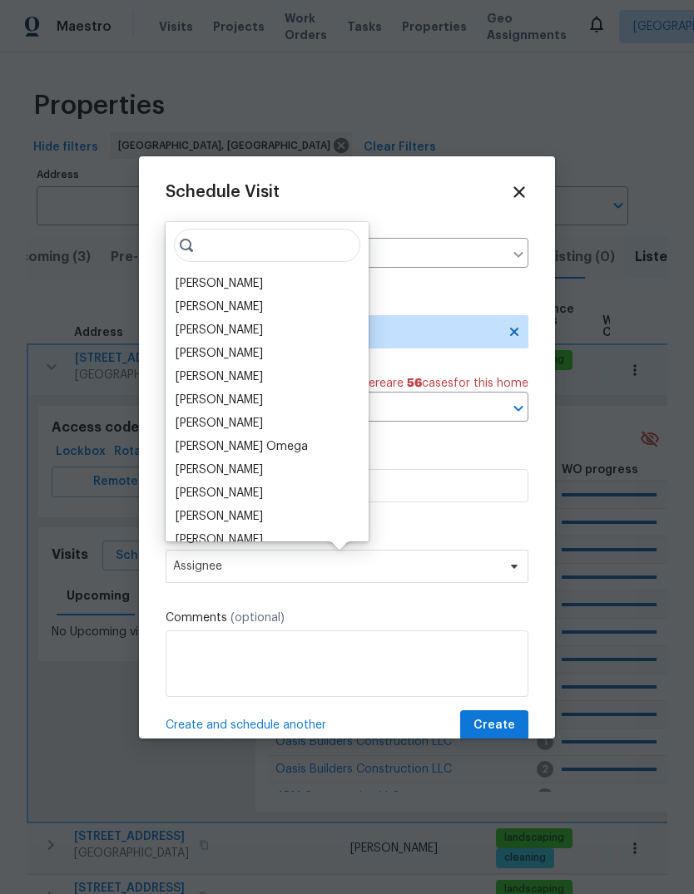
click at [233, 280] on div "[PERSON_NAME]" at bounding box center [219, 283] width 87 height 17
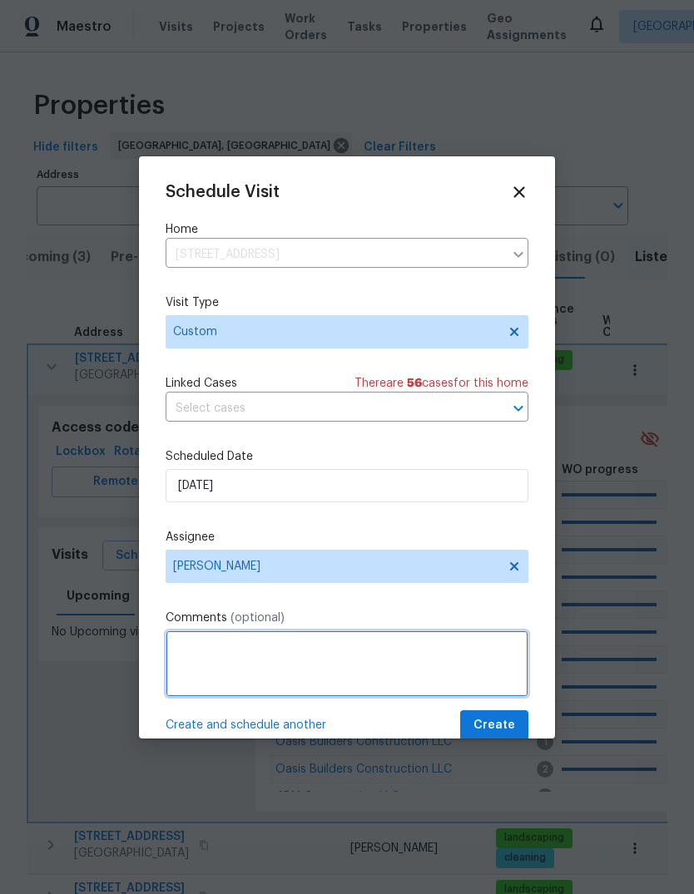
click at [229, 642] on textarea at bounding box center [347, 664] width 363 height 67
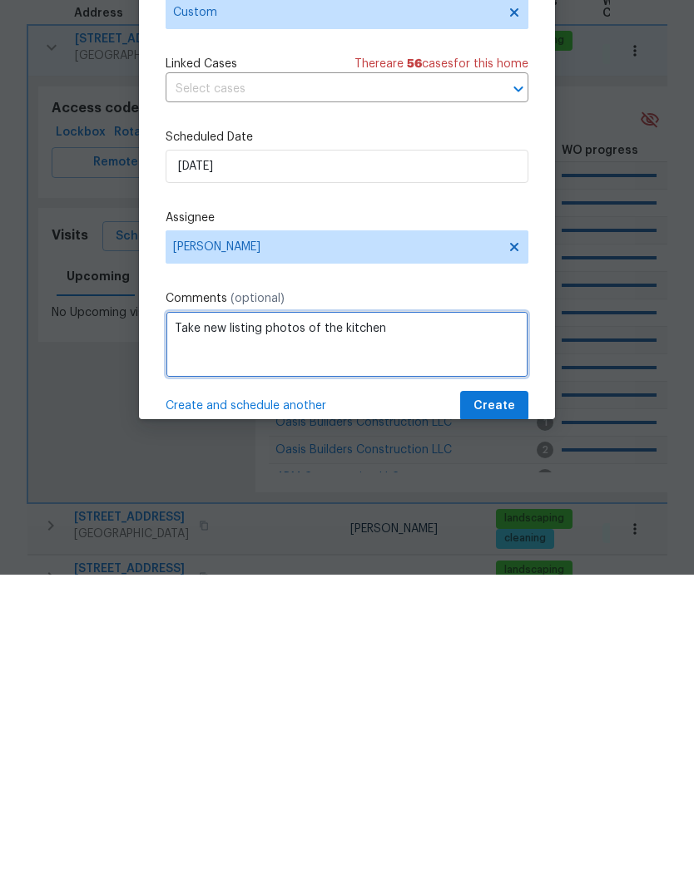
type textarea "Take new listing photos of the kitchen"
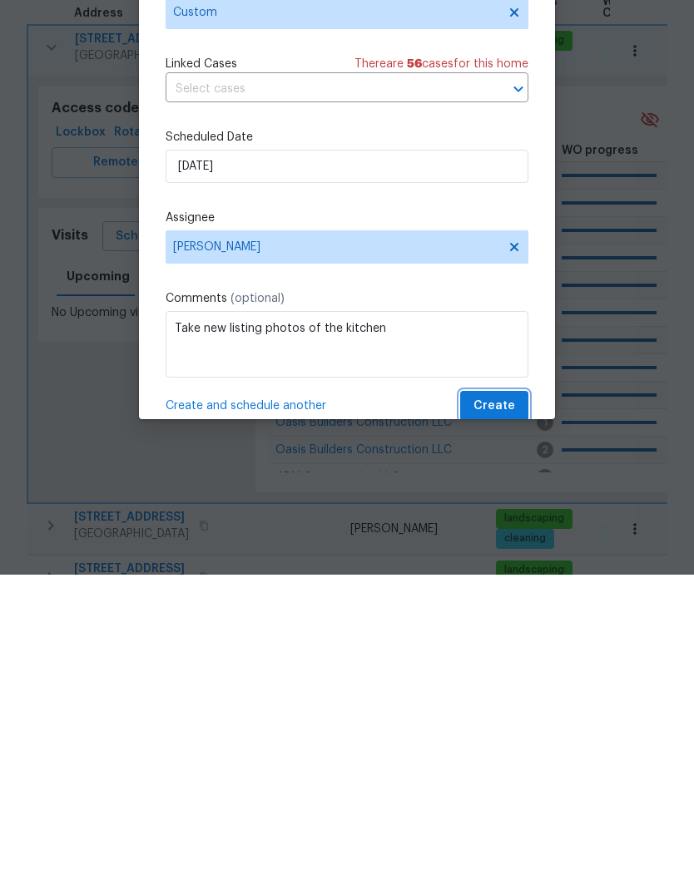
click at [493, 716] on span "Create" at bounding box center [494, 726] width 42 height 21
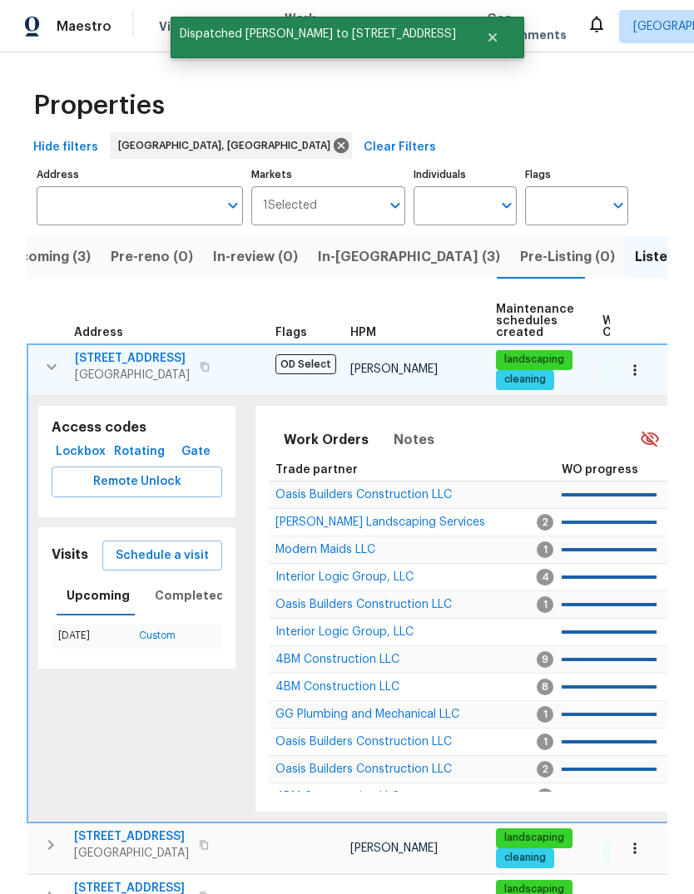
click at [51, 357] on icon "button" at bounding box center [52, 367] width 20 height 20
